Goal: Information Seeking & Learning: Learn about a topic

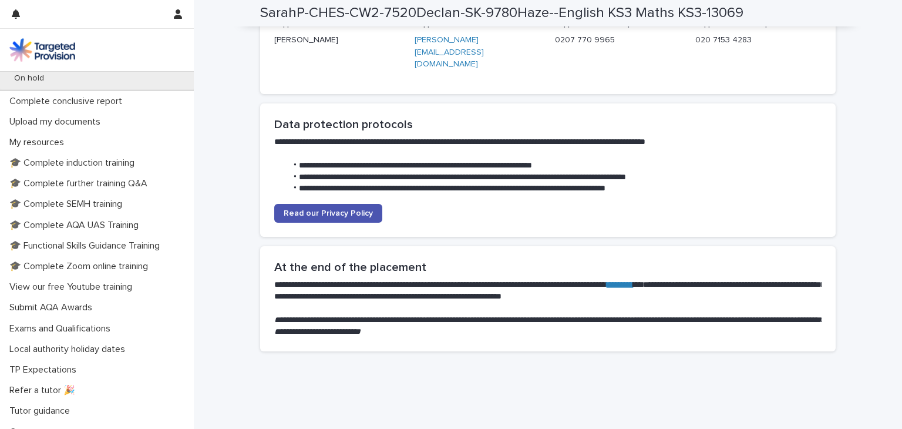
scroll to position [324, 0]
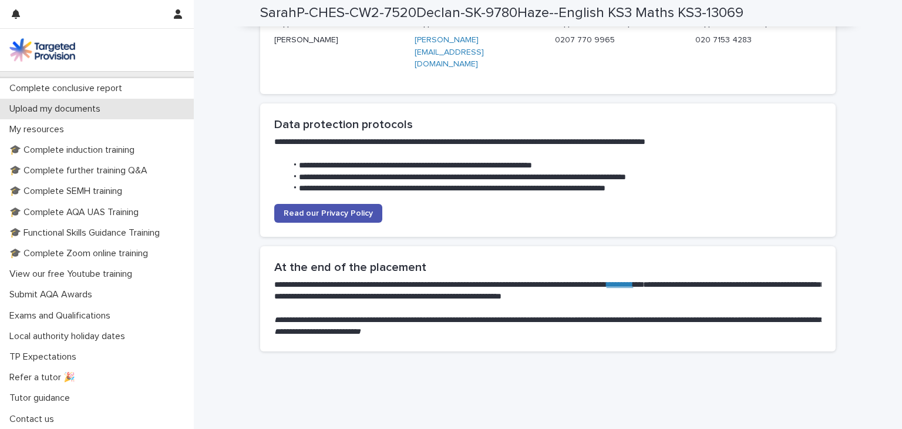
click at [68, 107] on p "Upload my documents" at bounding box center [57, 108] width 105 height 11
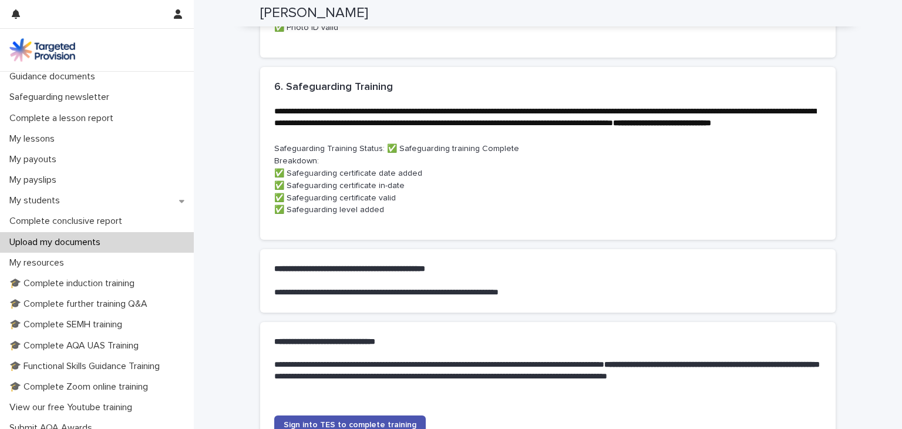
scroll to position [641, 0]
click at [395, 129] on p "**********" at bounding box center [545, 117] width 543 height 23
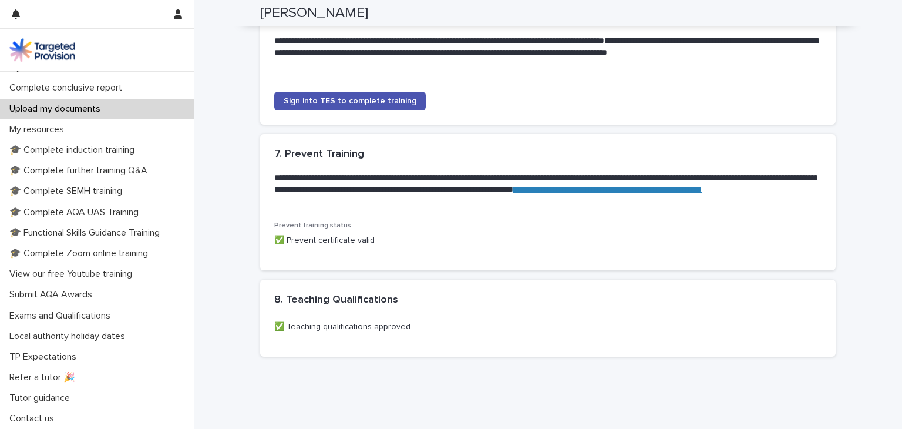
scroll to position [965, 0]
click at [326, 160] on h2 "7. Prevent Training" at bounding box center [319, 153] width 90 height 13
click at [305, 246] on p "✅ Prevent certificate valid" at bounding box center [547, 240] width 547 height 12
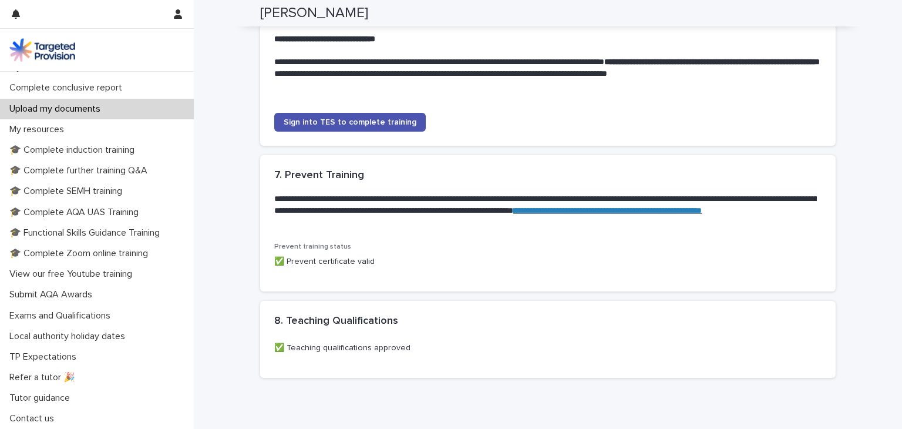
scroll to position [944, 0]
click at [513, 214] on link "**********" at bounding box center [607, 210] width 188 height 8
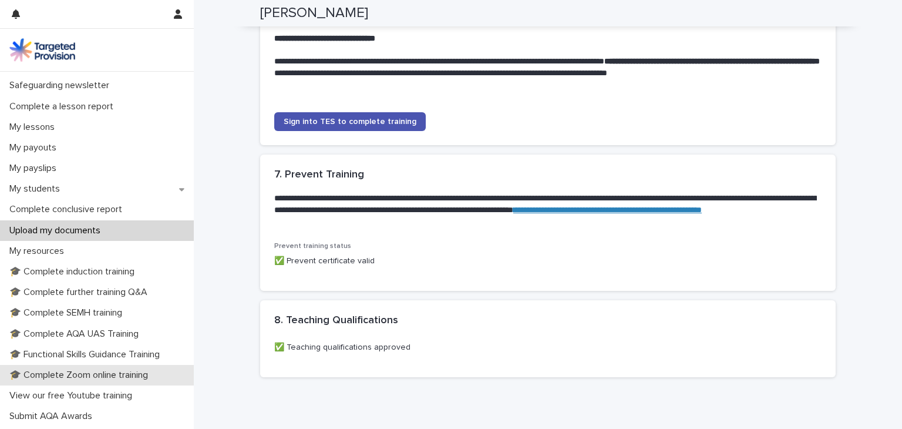
scroll to position [120, 0]
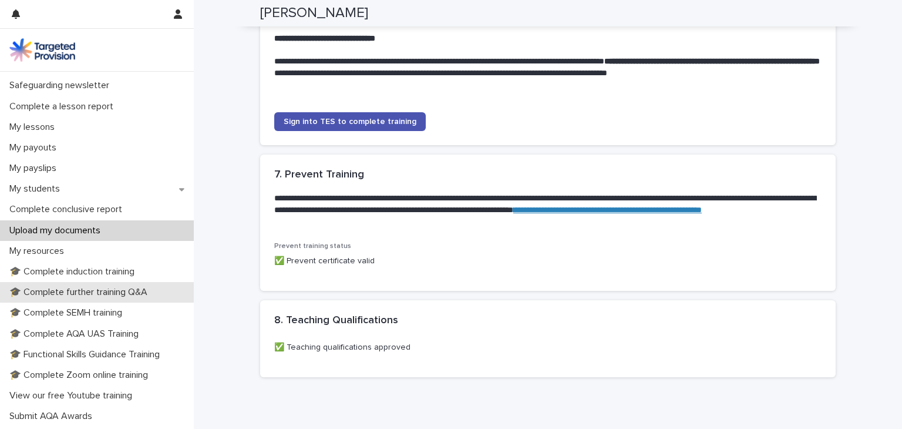
click at [78, 289] on p "🎓 Complete further training Q&A" at bounding box center [81, 292] width 152 height 11
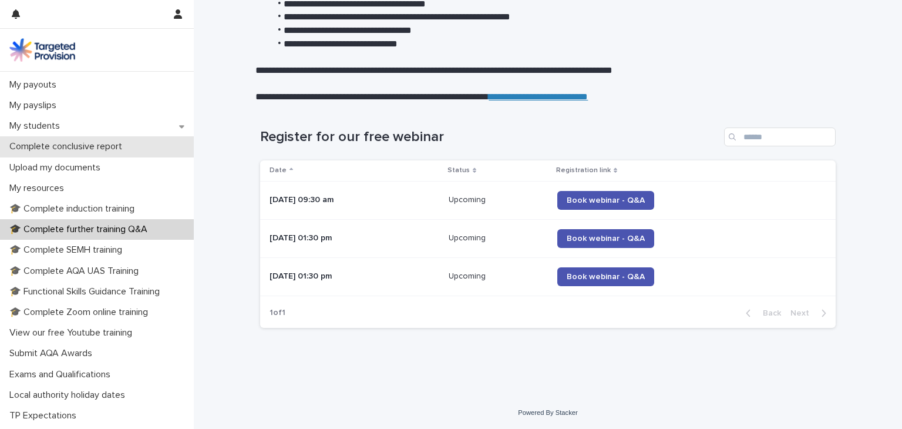
scroll to position [183, 0]
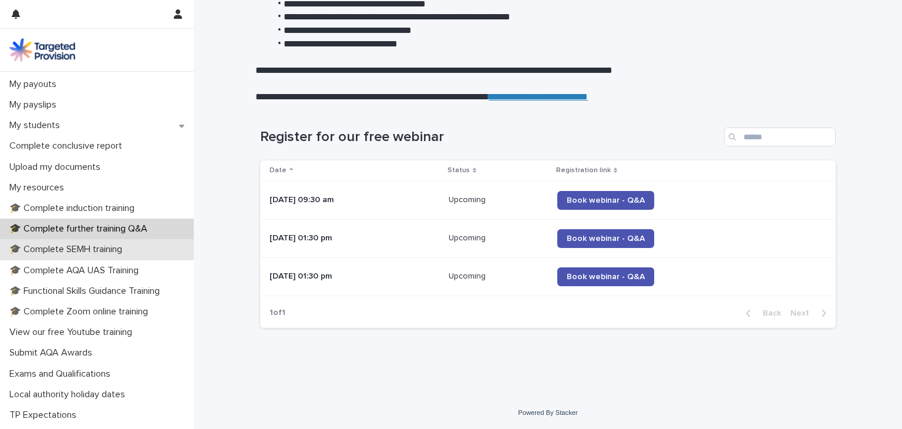
click at [53, 252] on p "🎓 Complete SEMH training" at bounding box center [68, 249] width 127 height 11
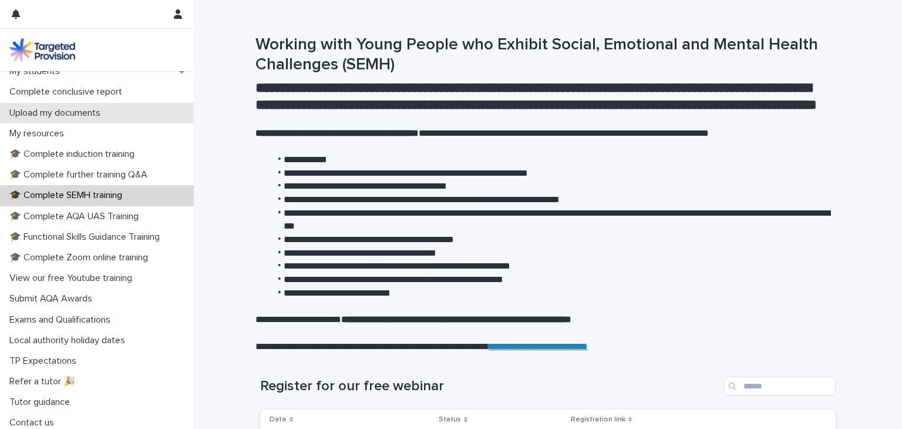
scroll to position [242, 0]
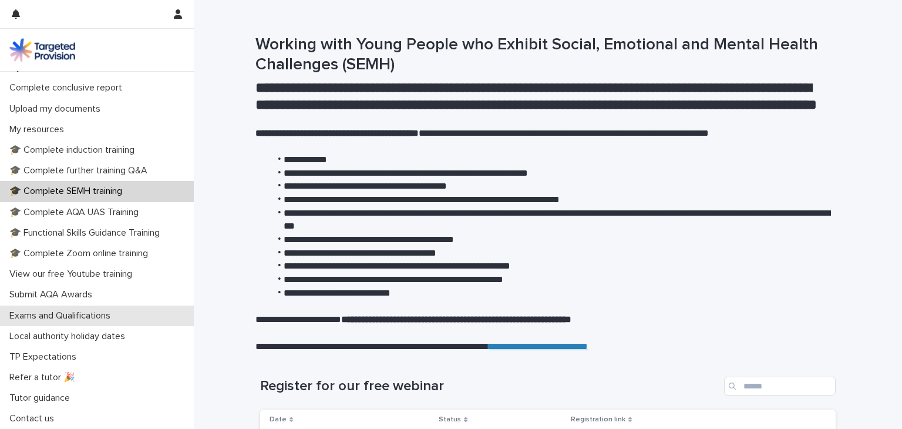
click at [86, 311] on p "Exams and Qualifications" at bounding box center [62, 315] width 115 height 11
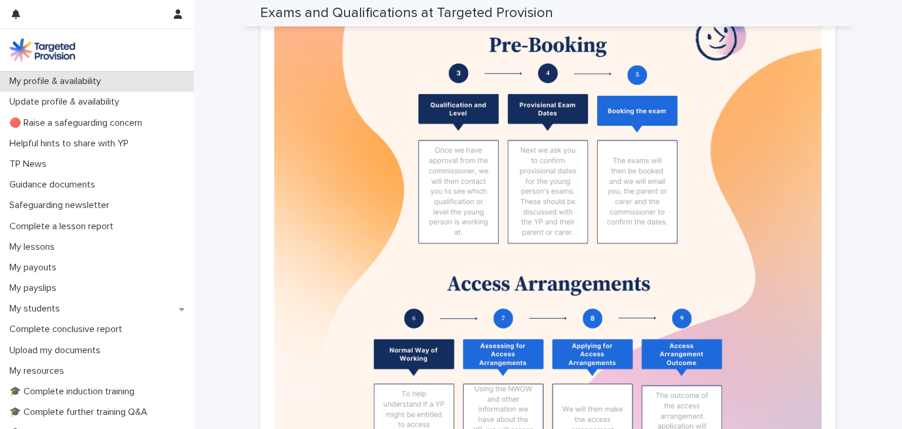
click at [71, 81] on p "My profile & availability" at bounding box center [58, 81] width 106 height 11
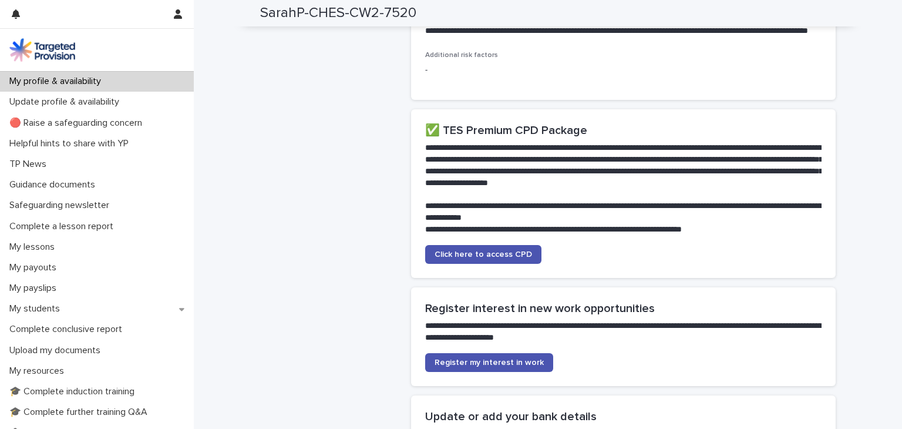
scroll to position [2242, 0]
click at [456, 258] on span "Click here to access CPD" at bounding box center [483, 254] width 97 height 8
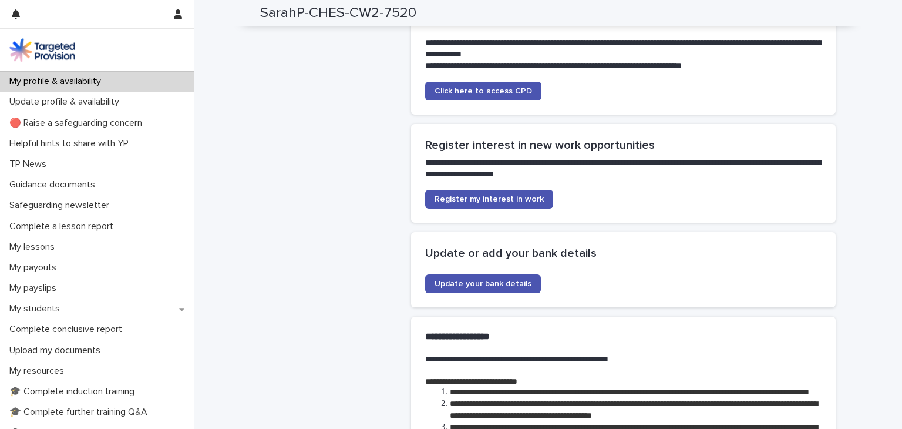
scroll to position [2407, 0]
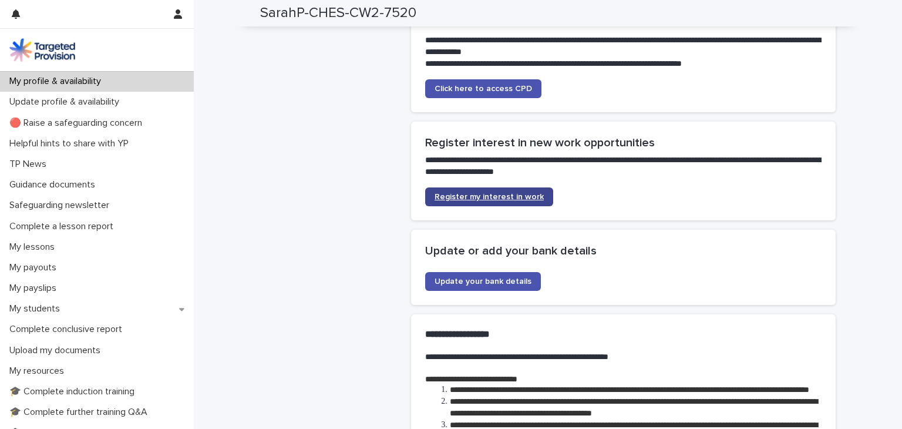
click at [514, 201] on span "Register my interest in work" at bounding box center [489, 197] width 109 height 8
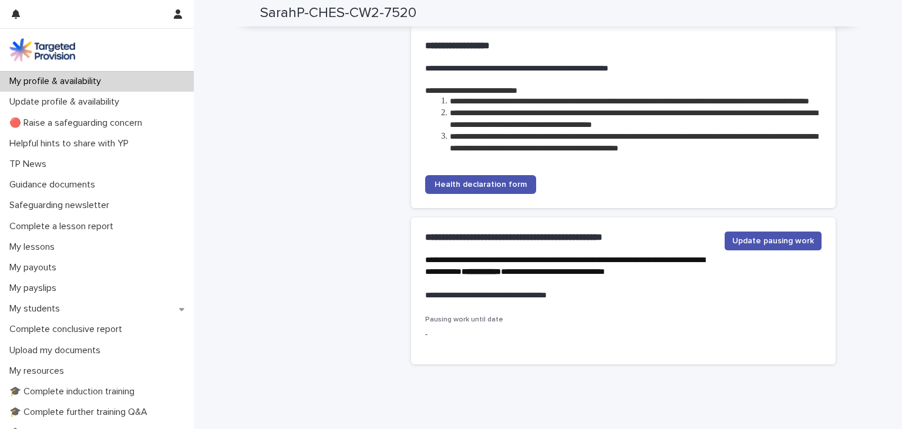
scroll to position [2696, 0]
click at [776, 246] on span "Update pausing work" at bounding box center [773, 240] width 82 height 12
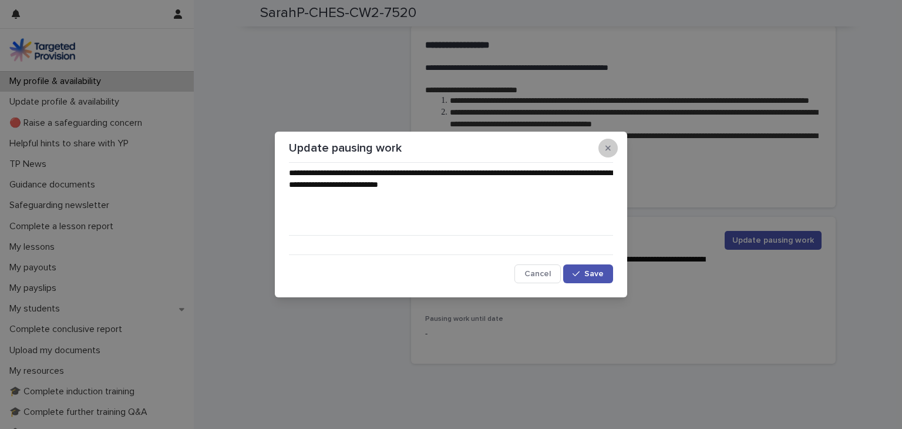
click at [606, 146] on icon "button" at bounding box center [607, 147] width 5 height 5
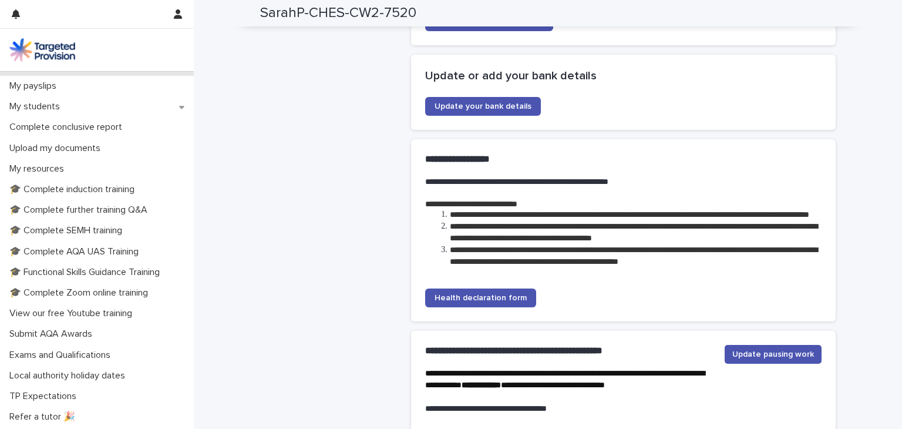
scroll to position [0, 0]
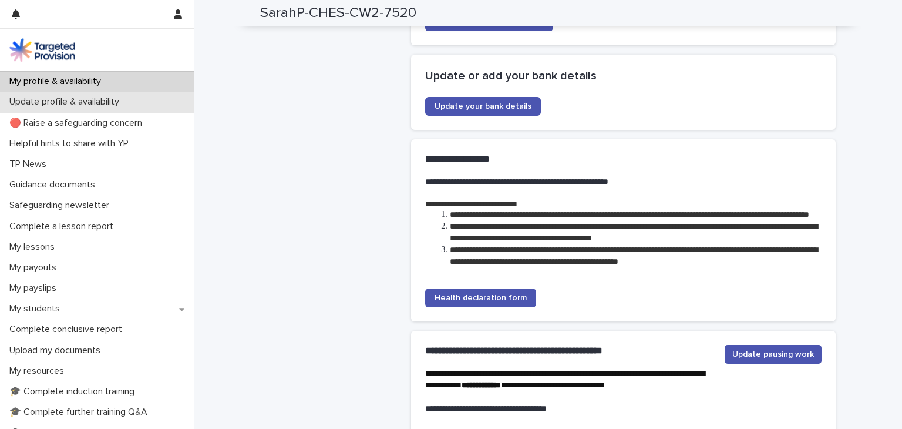
click at [55, 102] on p "Update profile & availability" at bounding box center [67, 101] width 124 height 11
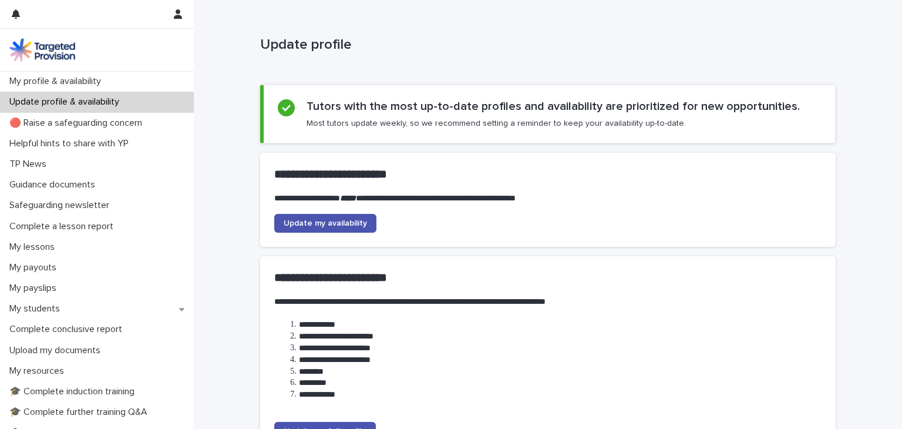
scroll to position [127, 0]
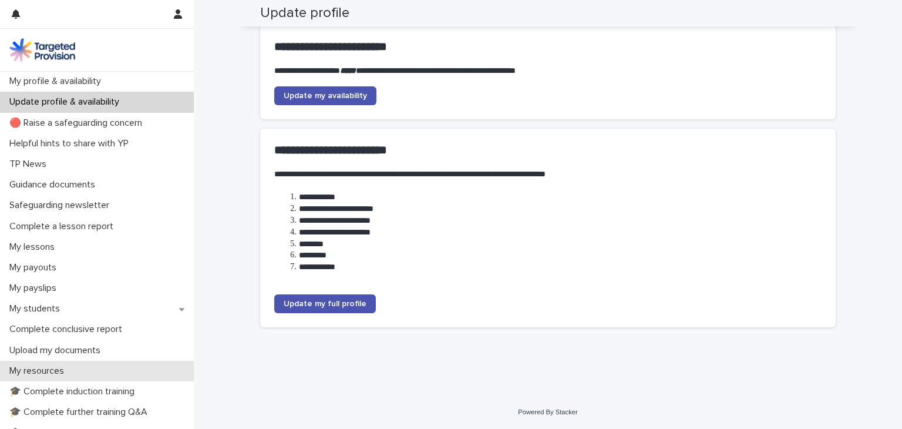
click at [47, 372] on p "My resources" at bounding box center [39, 370] width 69 height 11
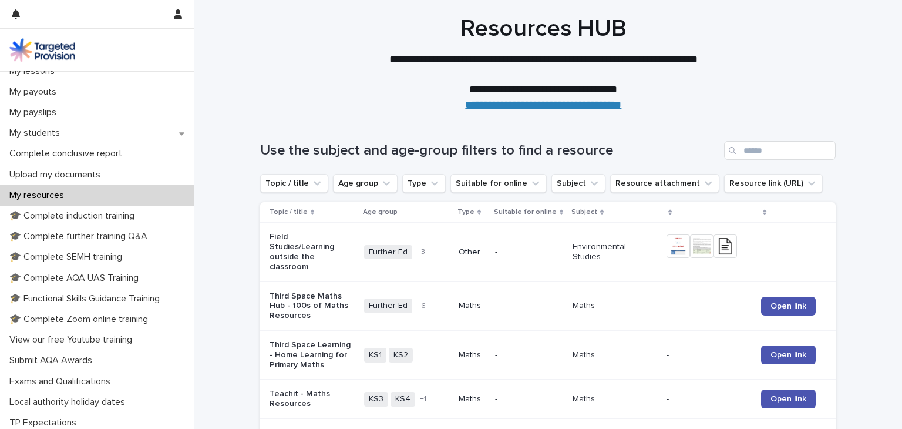
scroll to position [176, 0]
click at [90, 258] on p "🎓 Complete SEMH training" at bounding box center [68, 256] width 127 height 11
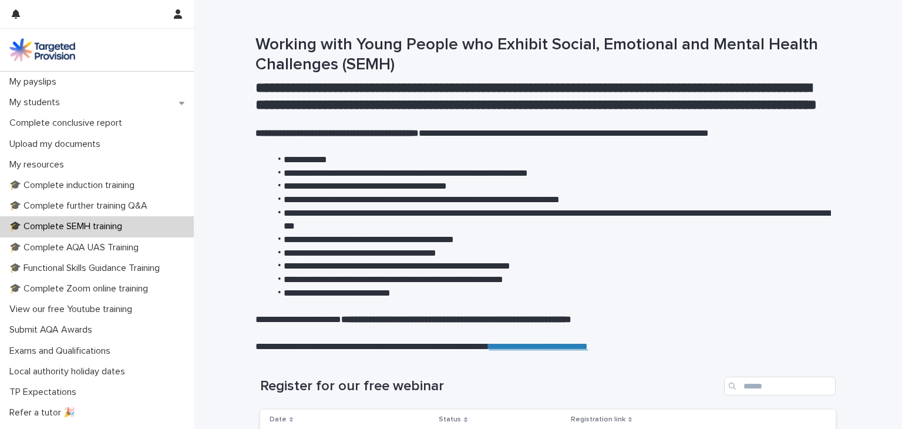
scroll to position [207, 0]
click at [72, 203] on p "🎓 Complete further training Q&A" at bounding box center [81, 205] width 152 height 11
